Goal: Information Seeking & Learning: Check status

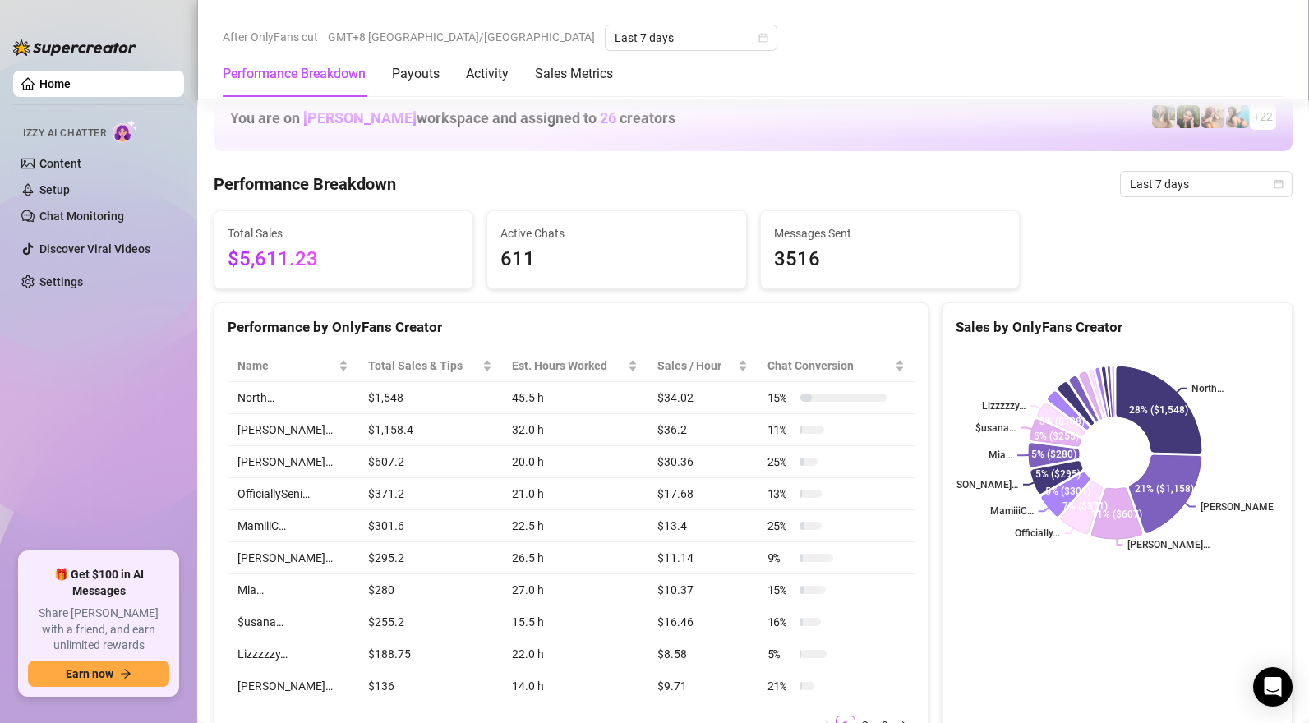
scroll to position [1056, 0]
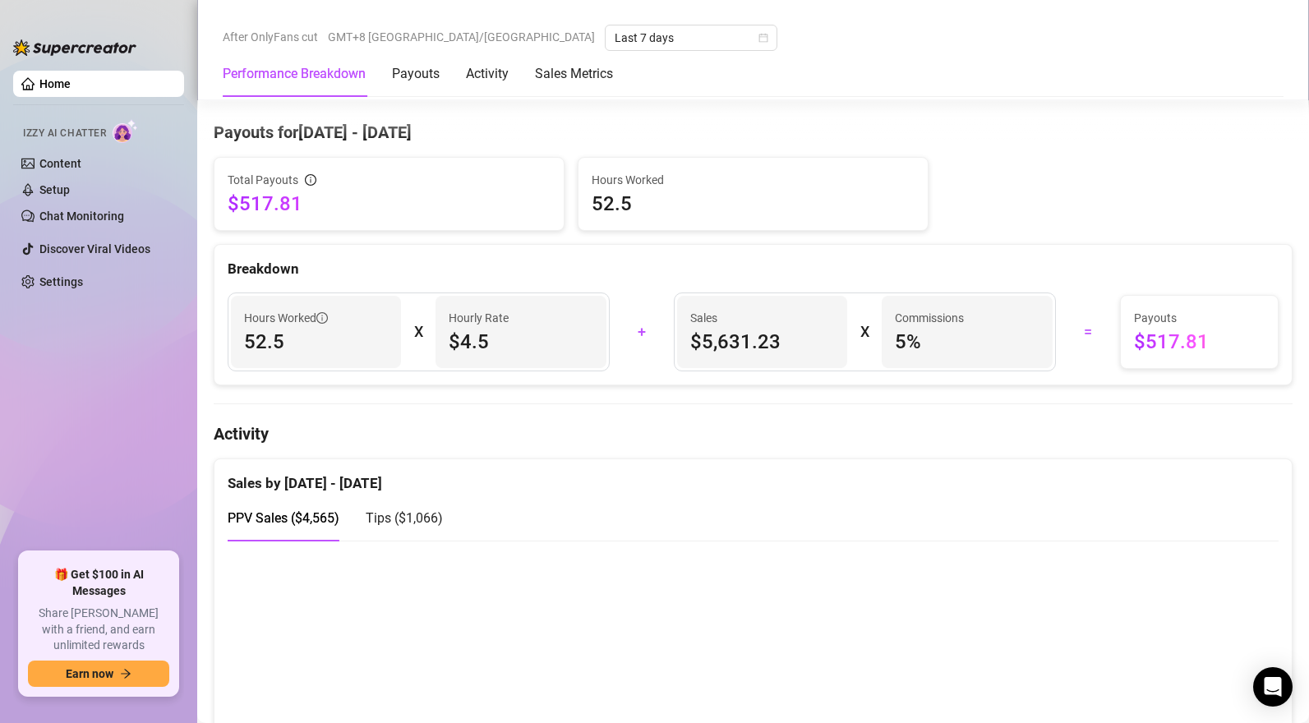
scroll to position [771, 0]
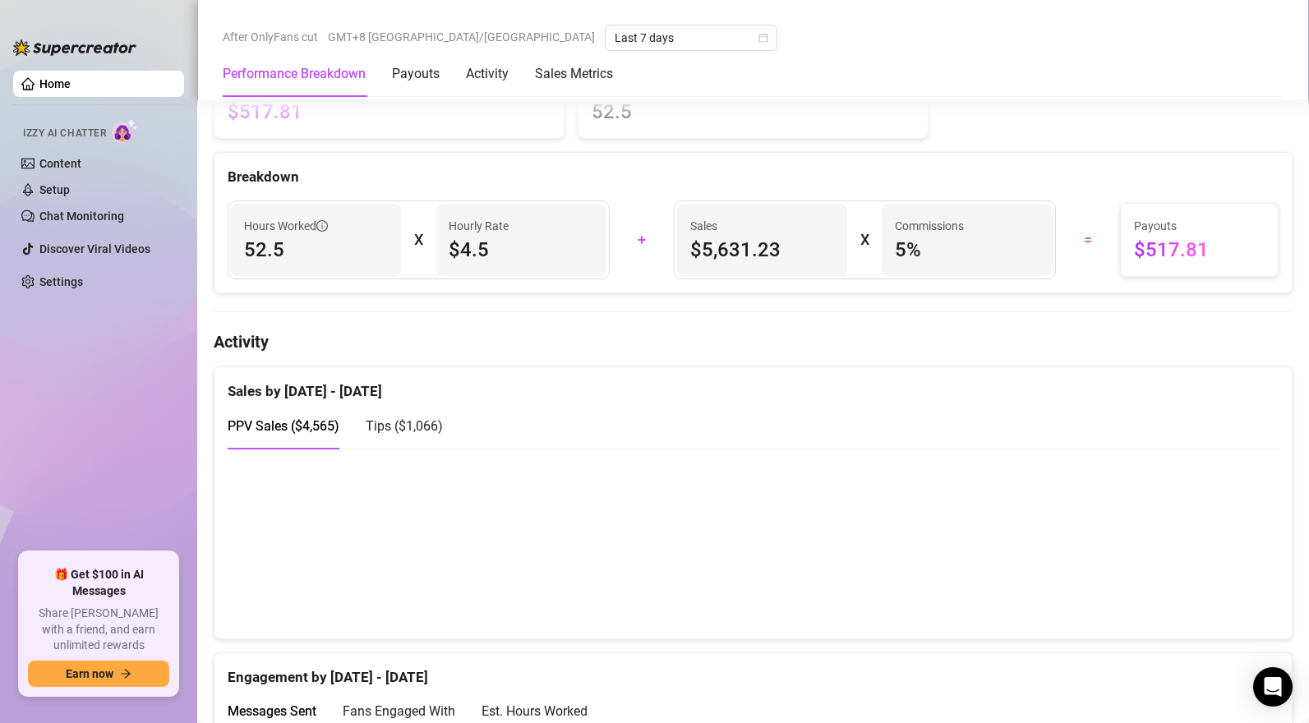
click at [416, 434] on span "Tips ( $1,066 )" at bounding box center [404, 426] width 77 height 16
drag, startPoint x: 308, startPoint y: 431, endPoint x: 325, endPoint y: 426, distance: 17.9
click at [307, 431] on span "PPV Sales ( $4,565 )" at bounding box center [284, 426] width 112 height 16
click at [415, 434] on span "Tips ( $1,066 )" at bounding box center [404, 426] width 77 height 16
click at [335, 428] on span "PPV Sales ( $4,565 )" at bounding box center [284, 426] width 112 height 16
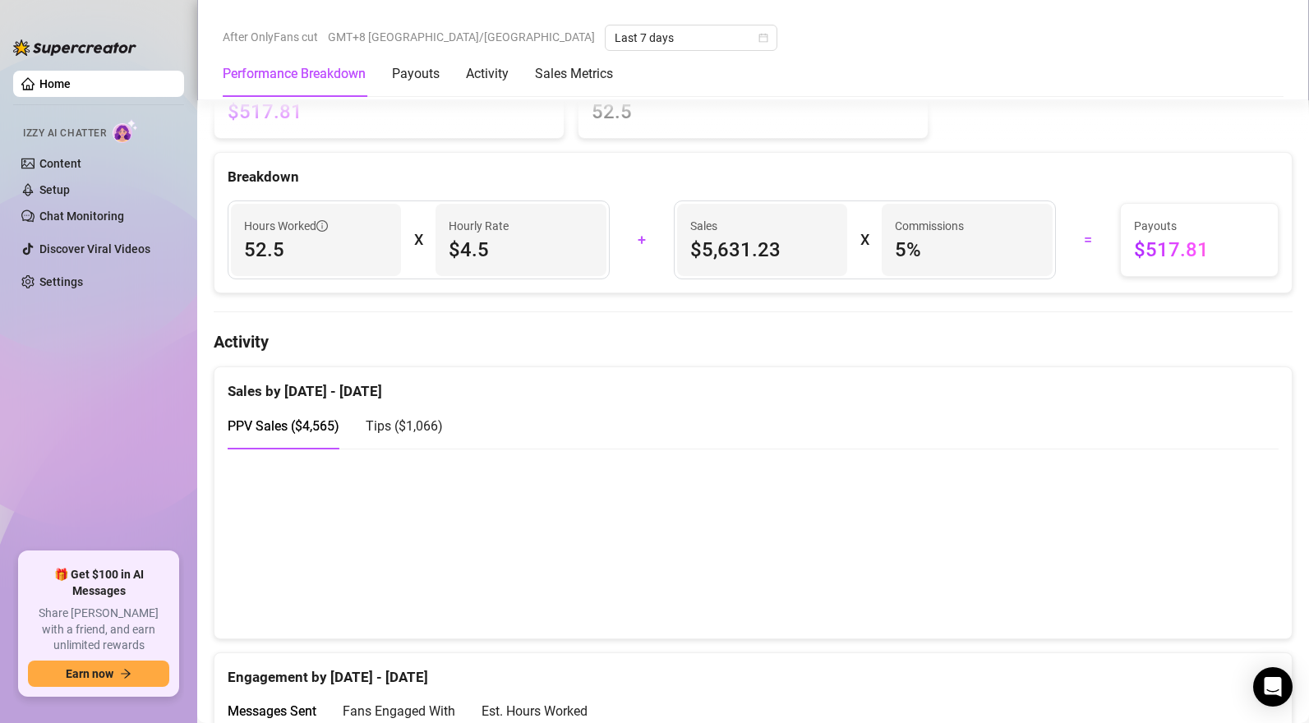
click at [409, 434] on span "Tips ( $1,066 )" at bounding box center [404, 426] width 77 height 16
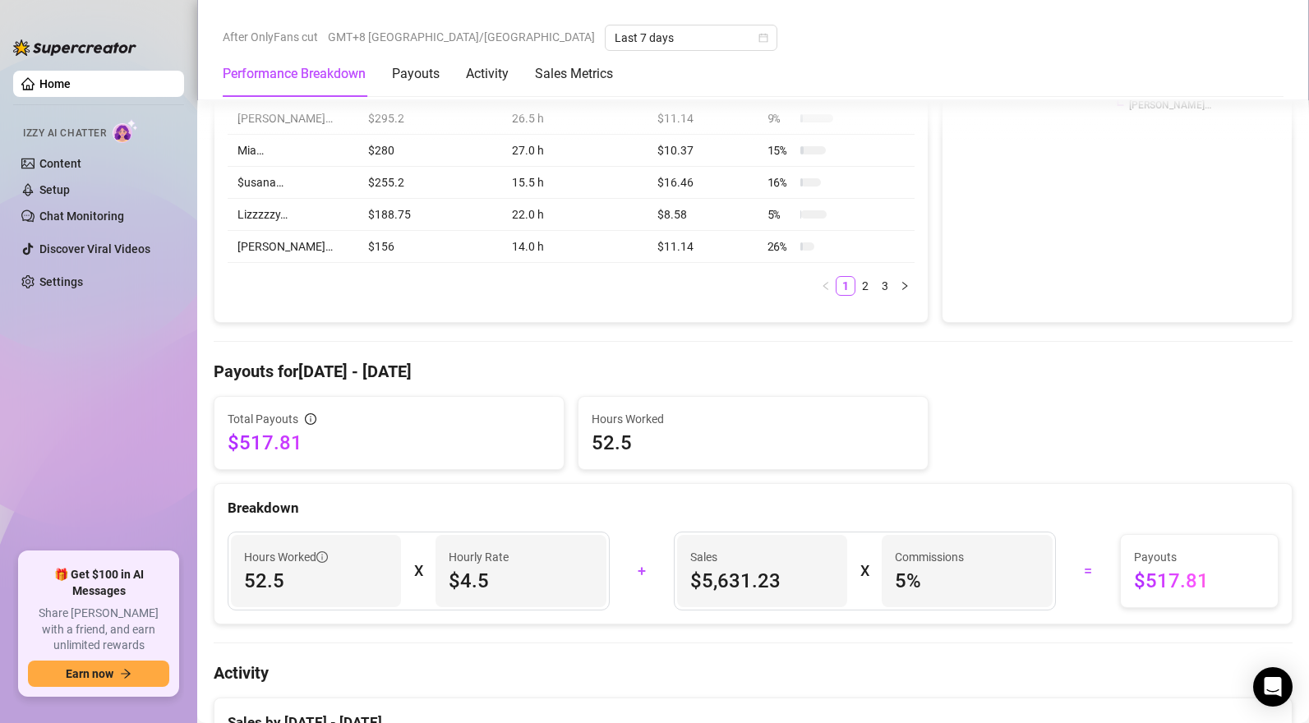
scroll to position [995, 0]
